Goal: Transaction & Acquisition: Purchase product/service

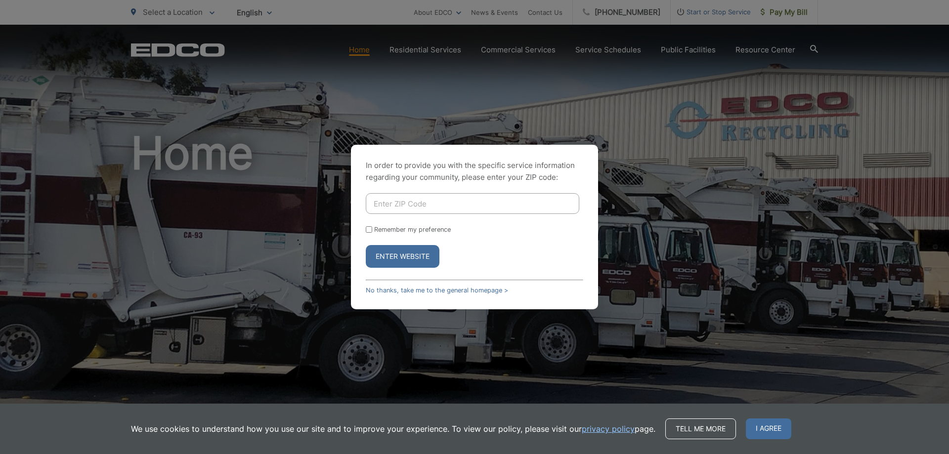
click at [416, 261] on button "Enter Website" at bounding box center [403, 256] width 74 height 23
drag, startPoint x: 412, startPoint y: 193, endPoint x: 411, endPoint y: 198, distance: 5.0
click at [412, 193] on input "Enter ZIP Code" at bounding box center [473, 203] width 214 height 21
type input "92101"
click at [366, 245] on button "Enter Website" at bounding box center [403, 256] width 74 height 23
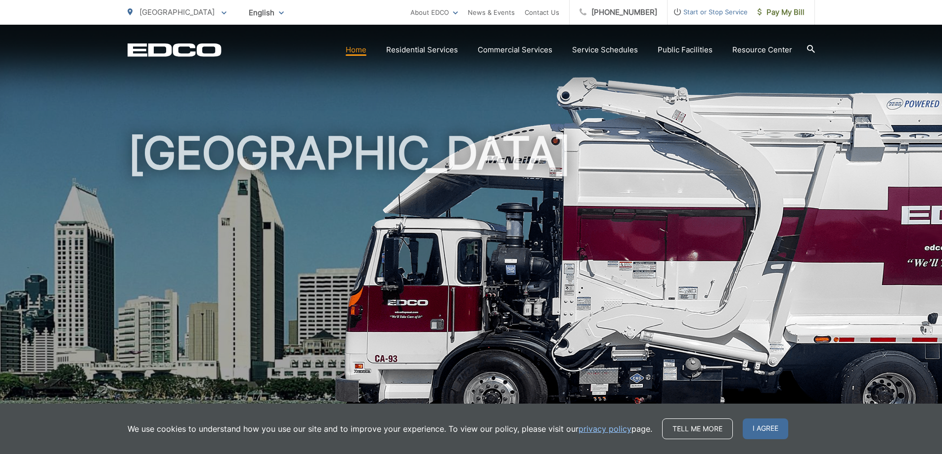
click at [708, 13] on span "Start or Stop Service" at bounding box center [707, 12] width 80 height 12
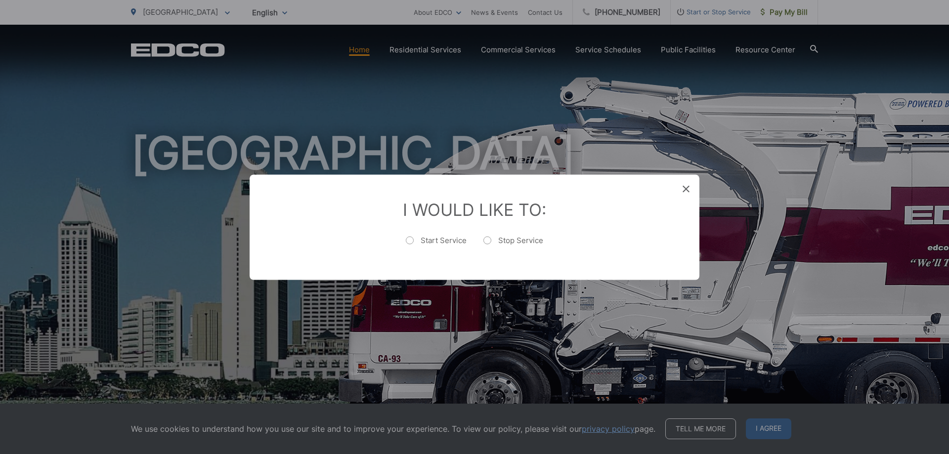
click at [685, 186] on icon at bounding box center [686, 188] width 7 height 7
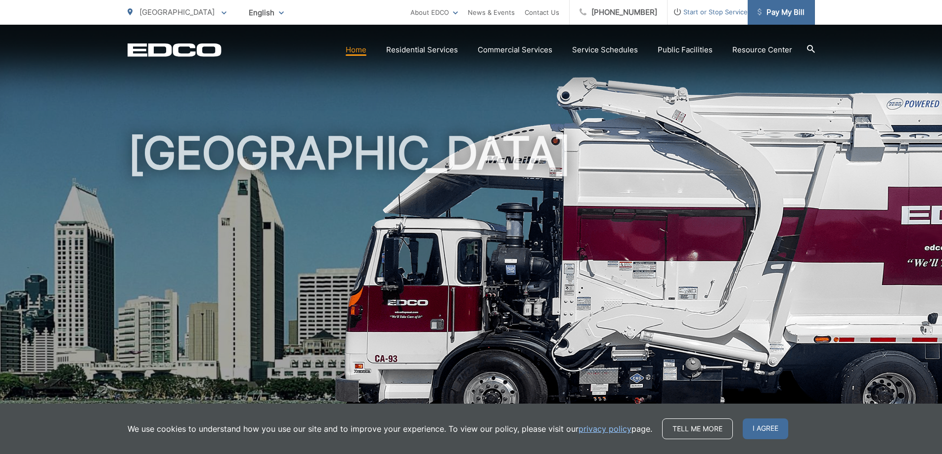
click at [788, 4] on link "Pay My Bill" at bounding box center [781, 12] width 67 height 25
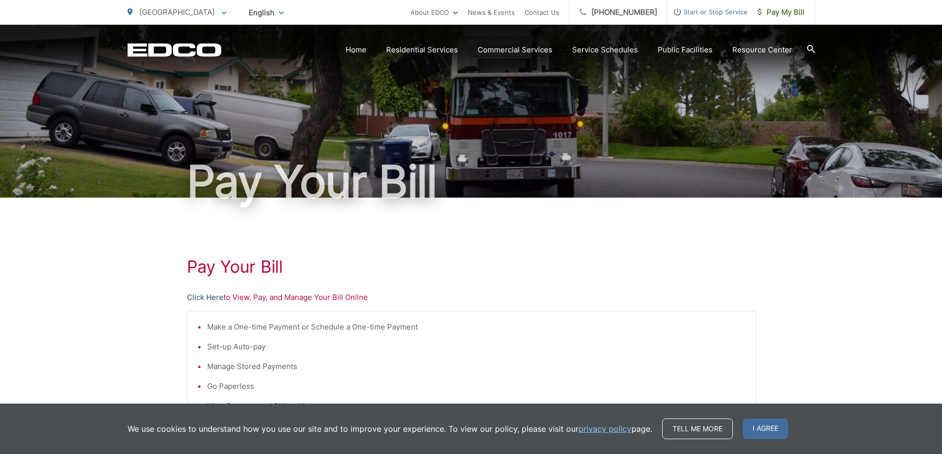
click at [200, 302] on link "Click Here" at bounding box center [205, 298] width 37 height 12
